Goal: Check status: Check status

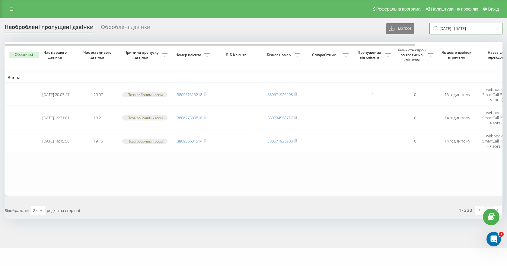
click at [464, 31] on input "[DATE] - [DATE]" at bounding box center [465, 29] width 73 height 12
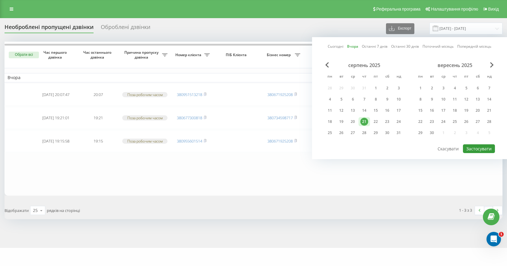
click at [476, 146] on button "Застосувати" at bounding box center [479, 148] width 32 height 9
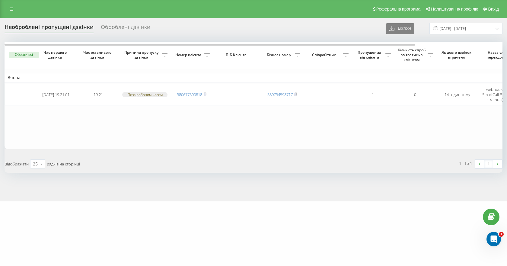
drag, startPoint x: 71, startPoint y: 223, endPoint x: 69, endPoint y: 217, distance: 7.2
click at [71, 223] on div "mebelvdom.ua Проекти mebelvdom.ua motoblok.biz mebel-ikea.com.ua zakroot.com gu…" at bounding box center [253, 133] width 507 height 266
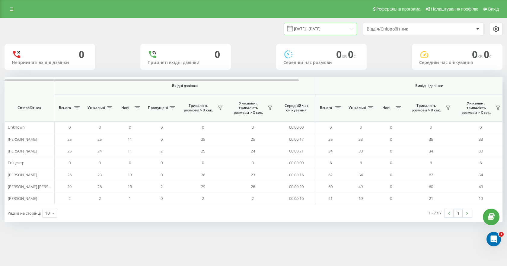
click at [317, 27] on input "[DATE] - [DATE]" at bounding box center [320, 29] width 73 height 12
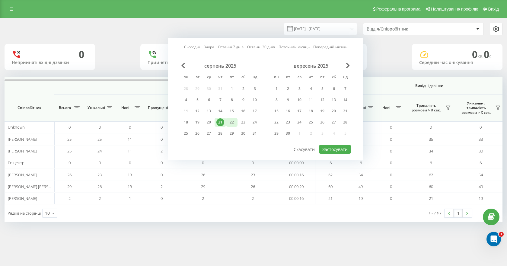
click at [231, 123] on div "22" at bounding box center [232, 122] width 8 height 8
click at [330, 151] on button "Застосувати" at bounding box center [335, 149] width 32 height 9
type input "[DATE] - [DATE]"
